Goal: Navigation & Orientation: Find specific page/section

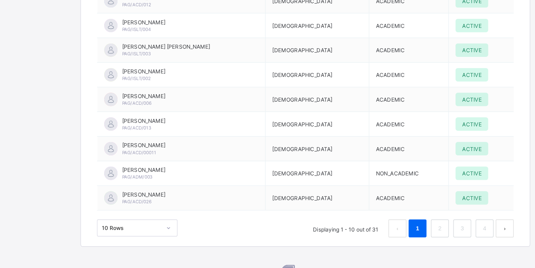
scroll to position [1311, 0]
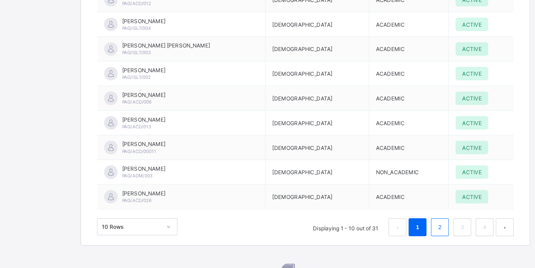
click at [386, 164] on link "2" at bounding box center [385, 231] width 7 height 10
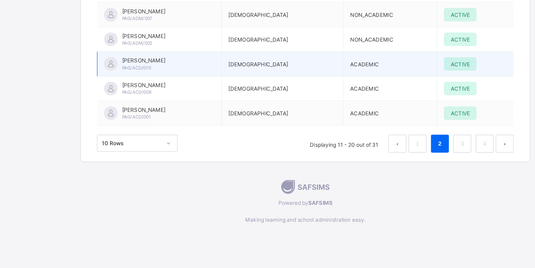
scroll to position [1385, 0]
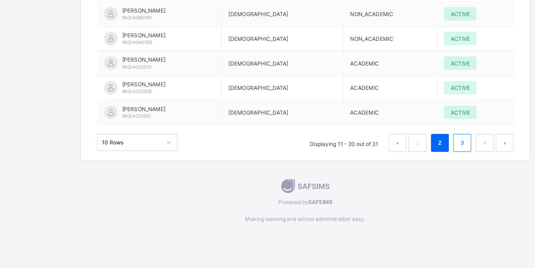
click at [404, 153] on link "3" at bounding box center [404, 158] width 7 height 10
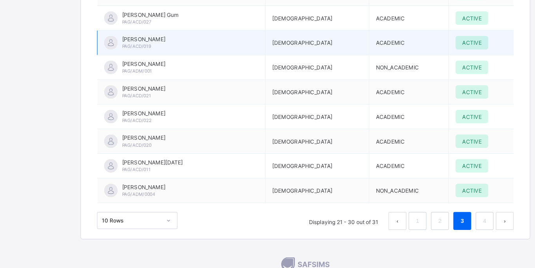
scroll to position [1320, 0]
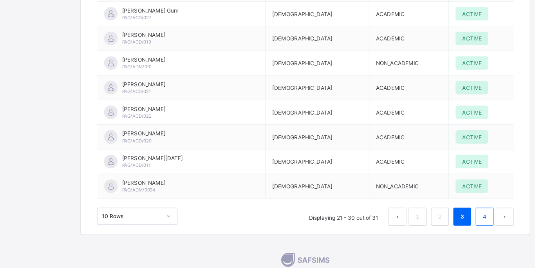
click at [416, 164] on link "4" at bounding box center [424, 222] width 7 height 10
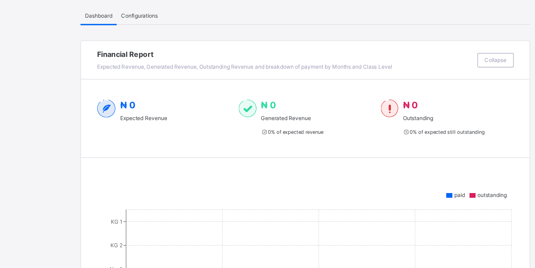
scroll to position [40, 0]
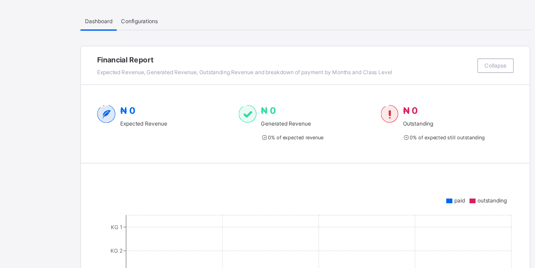
click at [129, 18] on span "Configurations" at bounding box center [122, 19] width 32 height 6
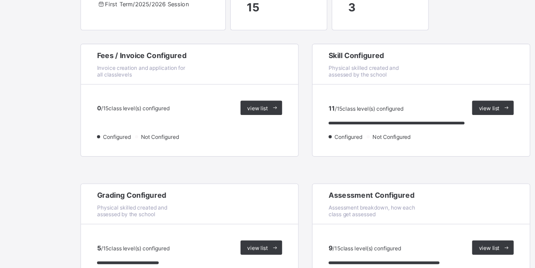
scroll to position [84, 0]
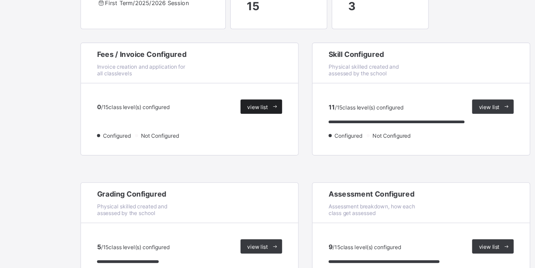
click at [242, 125] on icon at bounding box center [241, 126] width 6 height 5
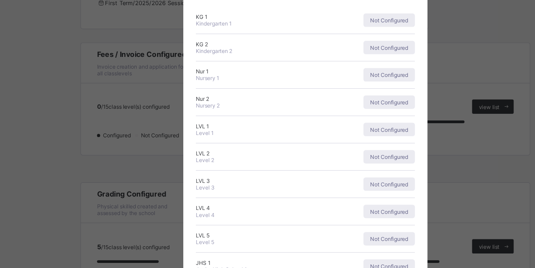
scroll to position [0, 0]
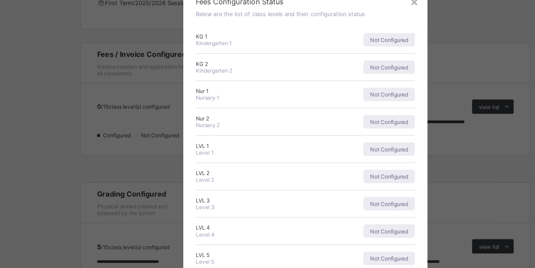
click at [29, 122] on div "× Fees Configuration Status Below are the list of class levels and their config…" at bounding box center [267, 134] width 535 height 268
click at [362, 35] on div "×" at bounding box center [362, 33] width 7 height 13
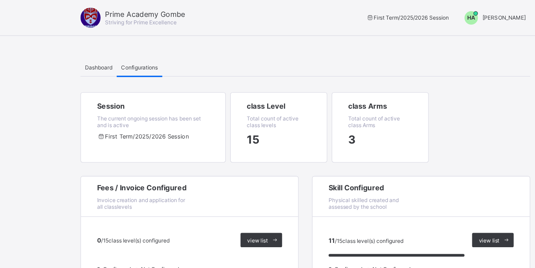
click at [87, 59] on span "Dashboard" at bounding box center [86, 59] width 24 height 6
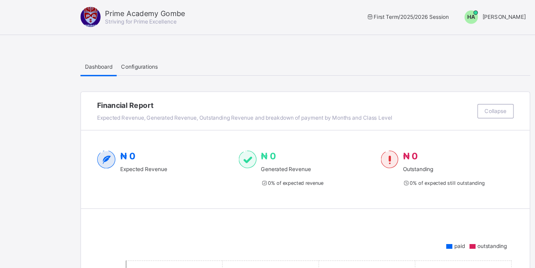
click at [416, 14] on span "[PERSON_NAME]" at bounding box center [442, 16] width 38 height 6
click at [125, 61] on span "Configurations" at bounding box center [122, 59] width 32 height 6
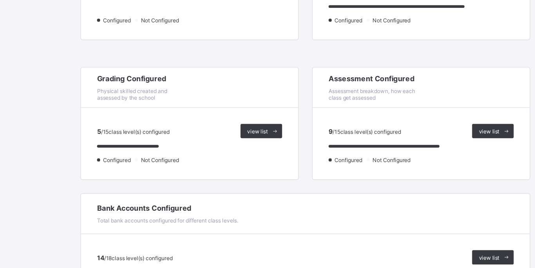
scroll to position [185, 0]
click at [229, 146] on span "view list" at bounding box center [226, 148] width 18 height 6
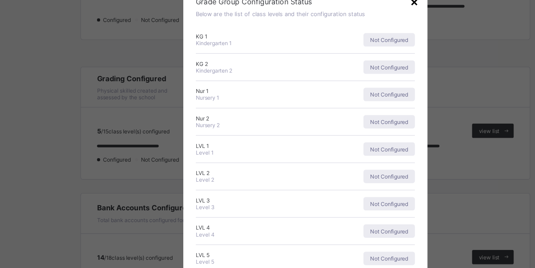
click at [362, 34] on div "×" at bounding box center [362, 33] width 7 height 13
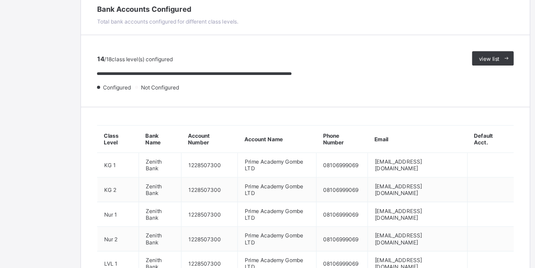
scroll to position [360, 0]
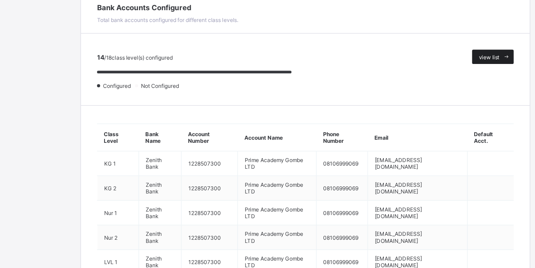
click at [416, 83] on span "view list" at bounding box center [429, 83] width 18 height 6
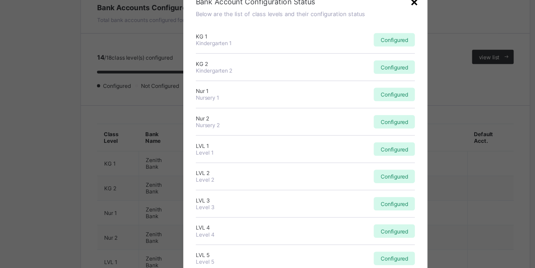
click at [361, 36] on div "×" at bounding box center [362, 33] width 7 height 13
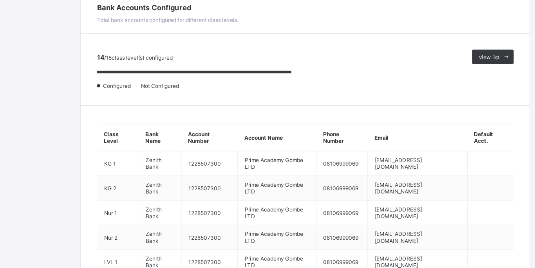
click at [33, 119] on div "Dashboard Configurations Dashboard Configurations Financial Report Expected Rev…" at bounding box center [267, 141] width 535 height 940
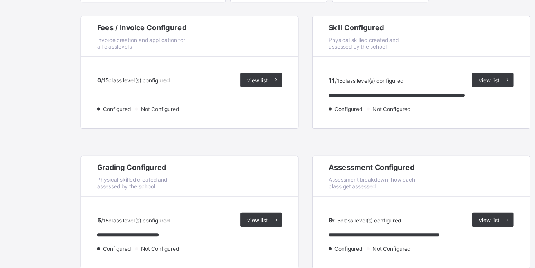
scroll to position [0, 0]
